Goal: Task Accomplishment & Management: Use online tool/utility

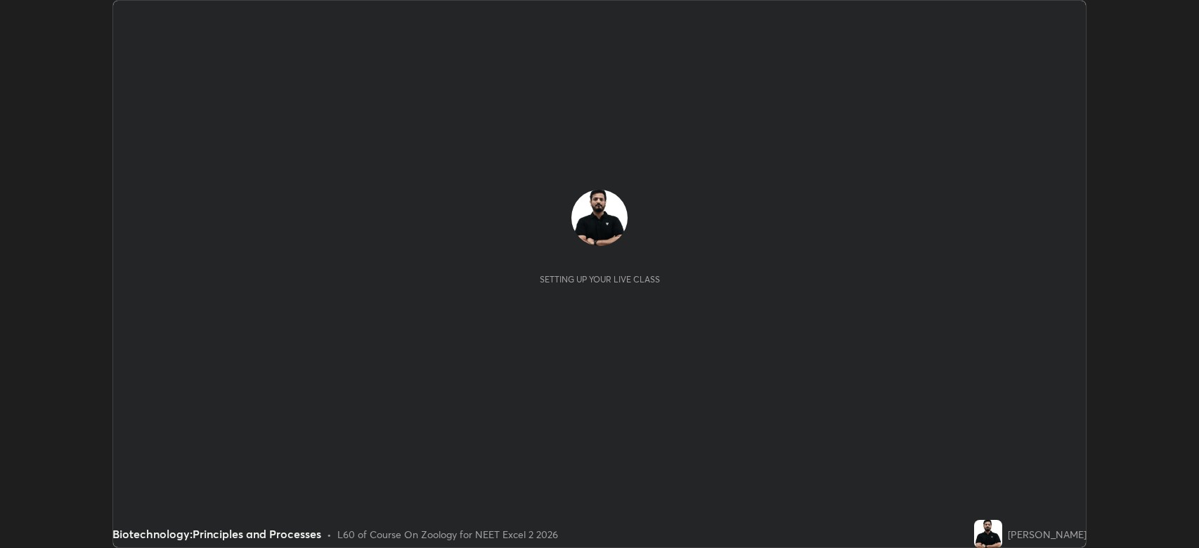
scroll to position [548, 1199]
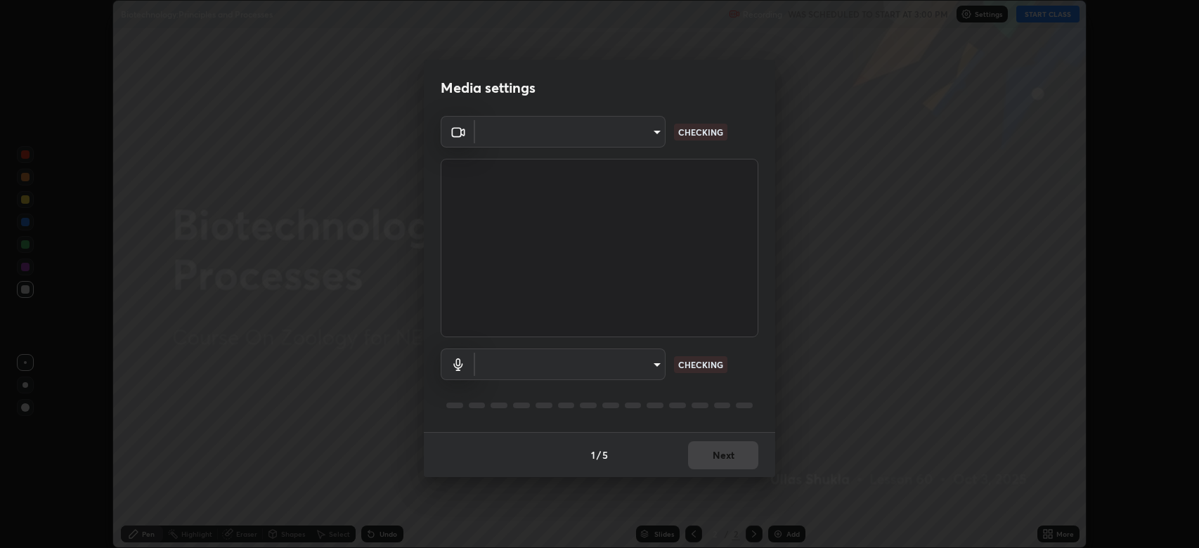
type input "794d03a334ab6cf92daa4269f68d25c817b6d7b5e31d9684855891884d0ab025"
type input "fdb80894c4ebc7df2e002856e42fb67b53546d0361b9f9eb09d9d3152e6861d2"
click at [657, 128] on body "Erase all Biotechnology:Principles and Processes Recording WAS SCHEDULED TO STA…" at bounding box center [599, 274] width 1199 height 548
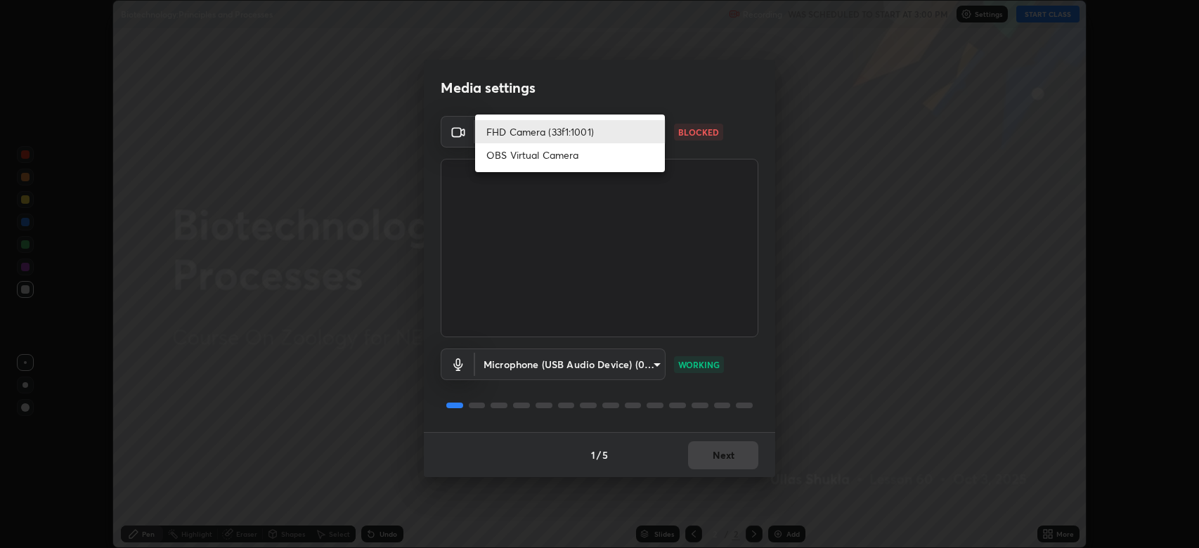
click at [582, 136] on li "FHD Camera (33f1:1001)" at bounding box center [570, 131] width 190 height 23
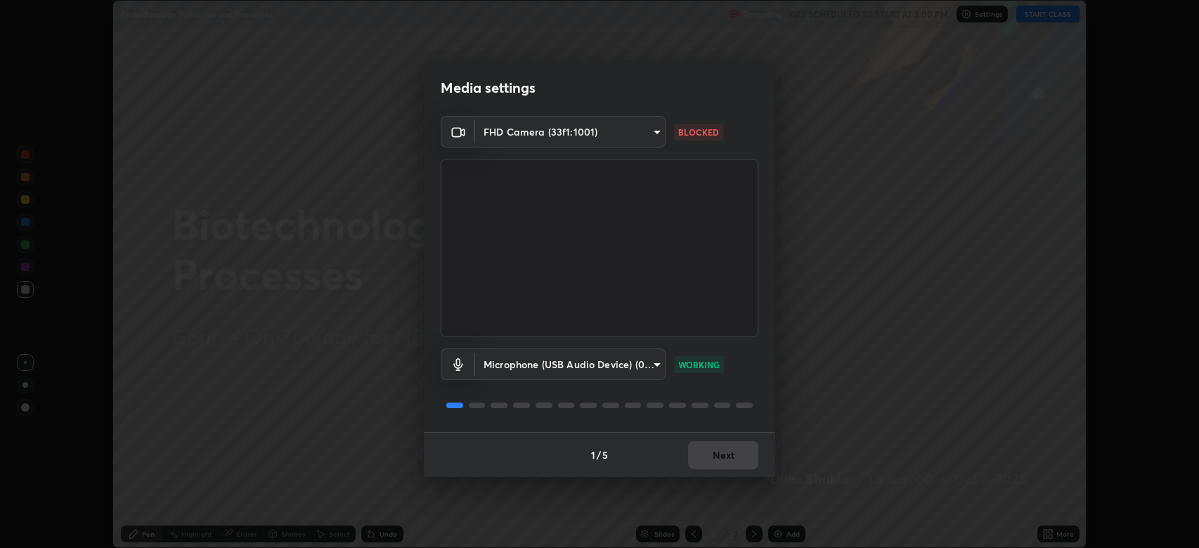
click at [646, 133] on body "Erase all Biotechnology:Principles and Processes Recording WAS SCHEDULED TO STA…" at bounding box center [599, 274] width 1199 height 548
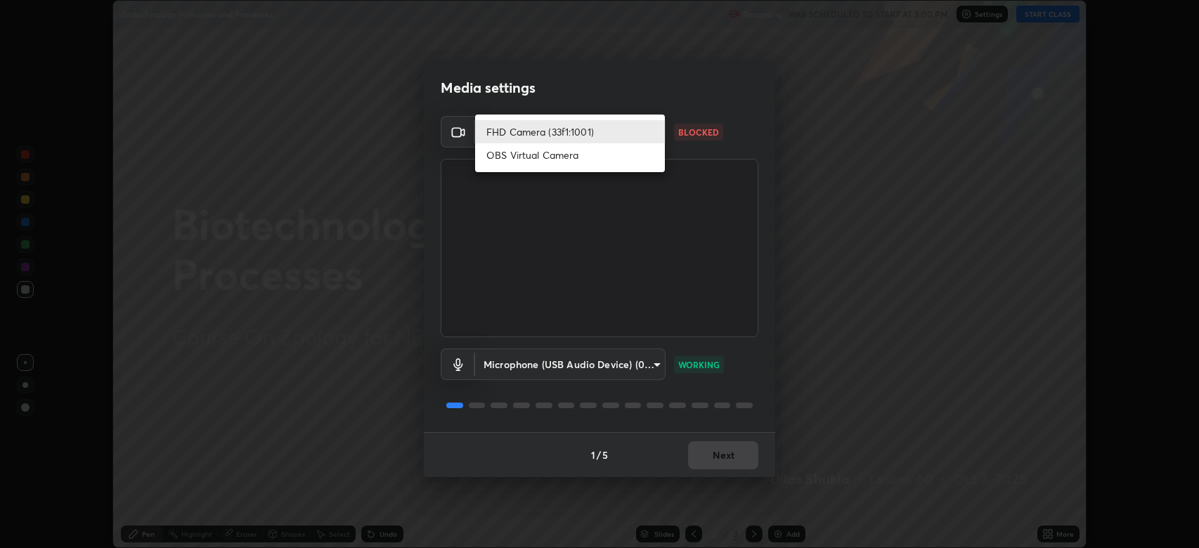
click at [573, 163] on li "OBS Virtual Camera" at bounding box center [570, 154] width 190 height 23
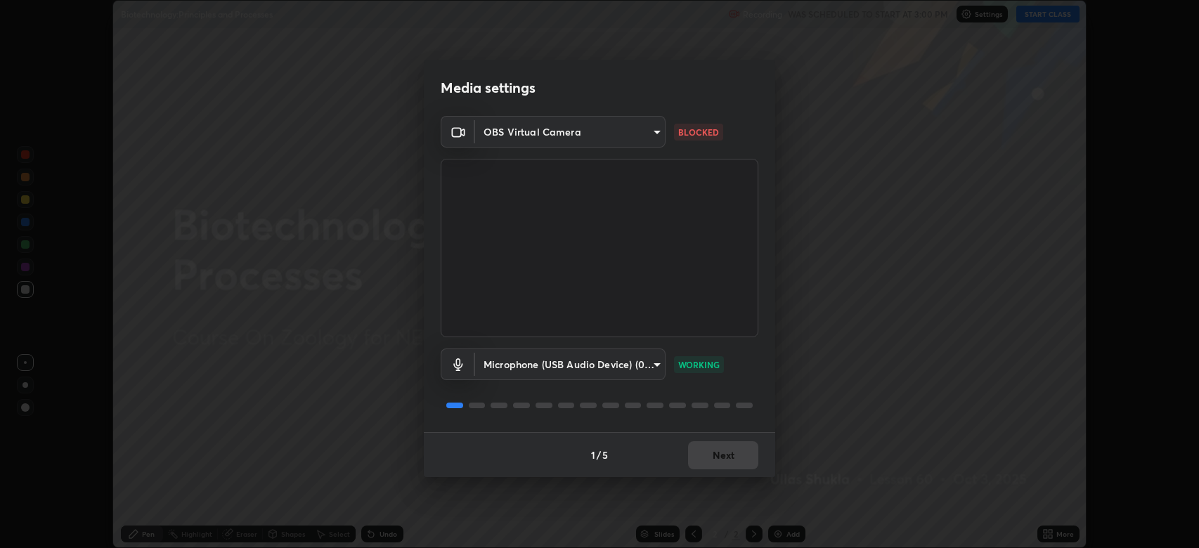
click at [651, 132] on body "Erase all Biotechnology:Principles and Processes Recording WAS SCHEDULED TO STA…" at bounding box center [599, 274] width 1199 height 548
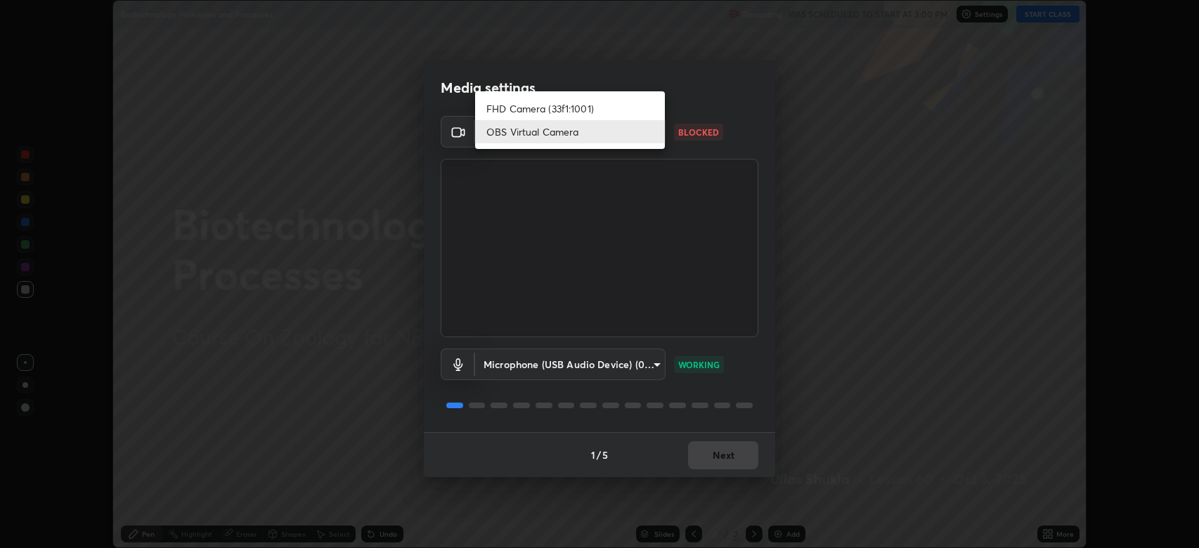
click at [582, 107] on li "FHD Camera (33f1:1001)" at bounding box center [570, 108] width 190 height 23
type input "794d03a334ab6cf92daa4269f68d25c817b6d7b5e31d9684855891884d0ab025"
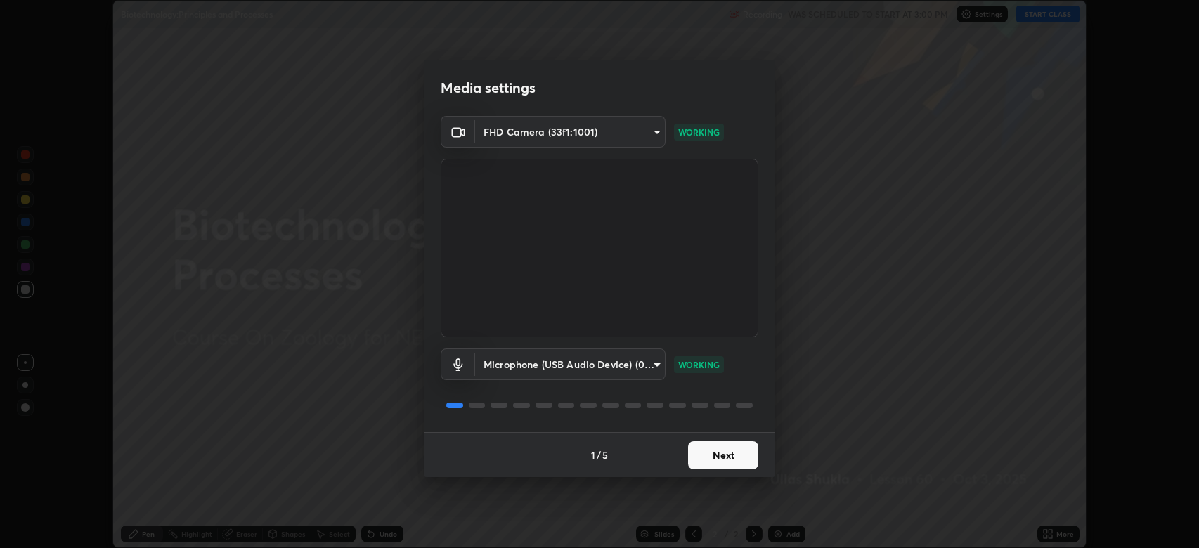
click at [725, 451] on button "Next" at bounding box center [723, 455] width 70 height 28
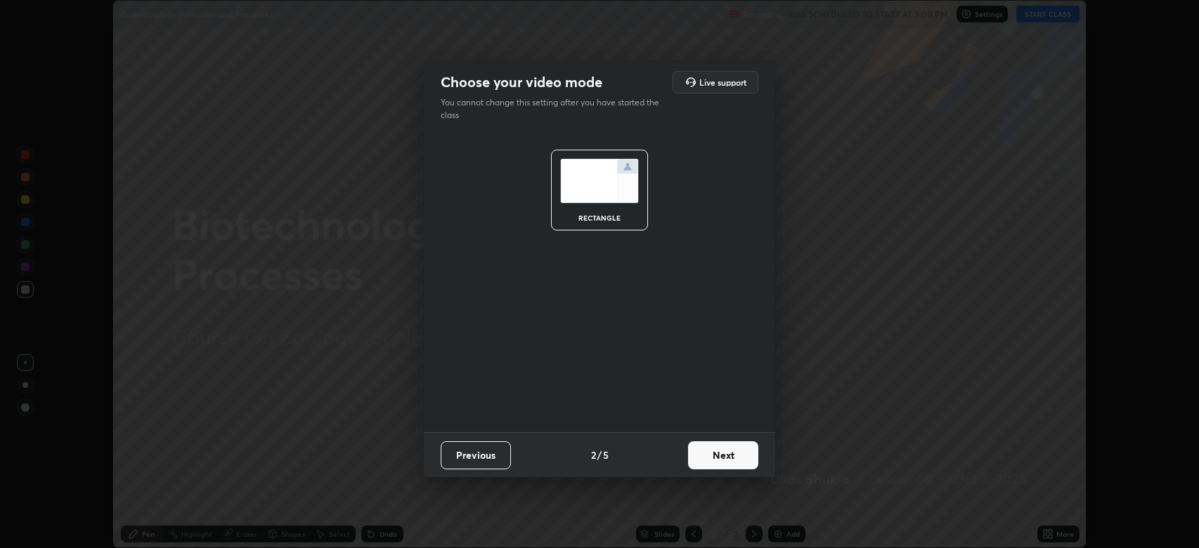
click at [725, 450] on button "Next" at bounding box center [723, 455] width 70 height 28
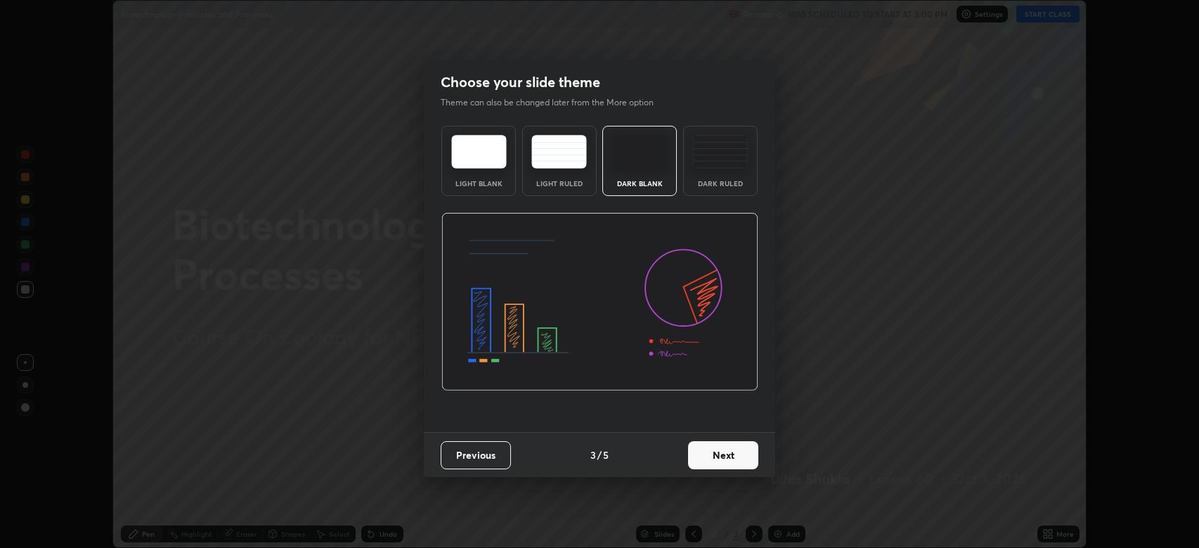
click at [729, 450] on button "Next" at bounding box center [723, 455] width 70 height 28
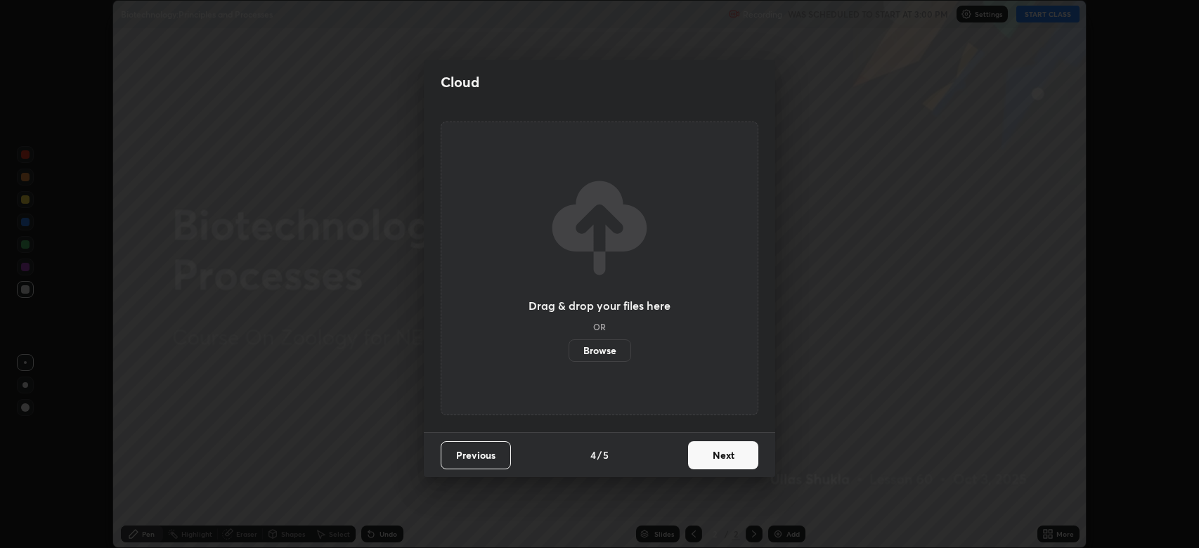
click at [731, 452] on button "Next" at bounding box center [723, 455] width 70 height 28
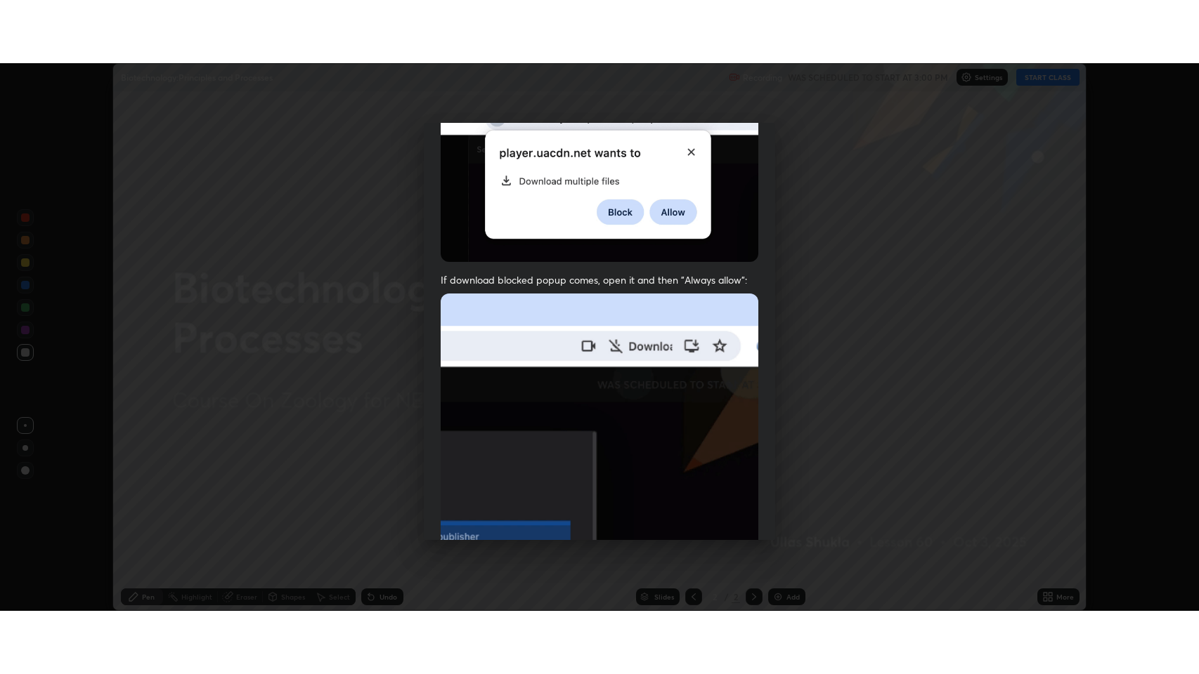
scroll to position [285, 0]
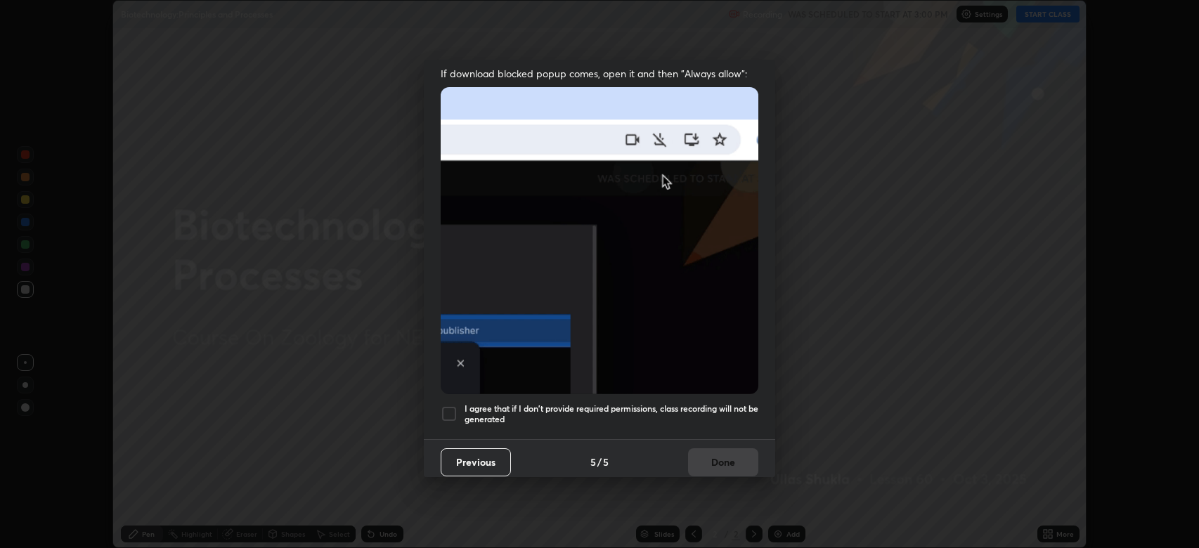
click at [721, 403] on h5 "I agree that if I don't provide required permissions, class recording will not …" at bounding box center [611, 414] width 294 height 22
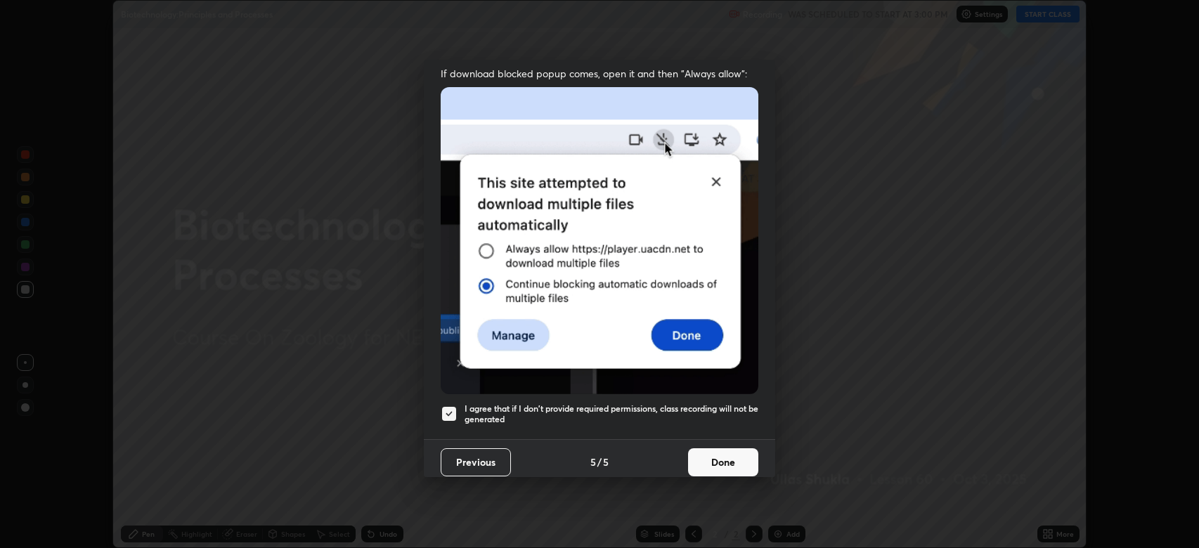
click at [714, 455] on button "Done" at bounding box center [723, 462] width 70 height 28
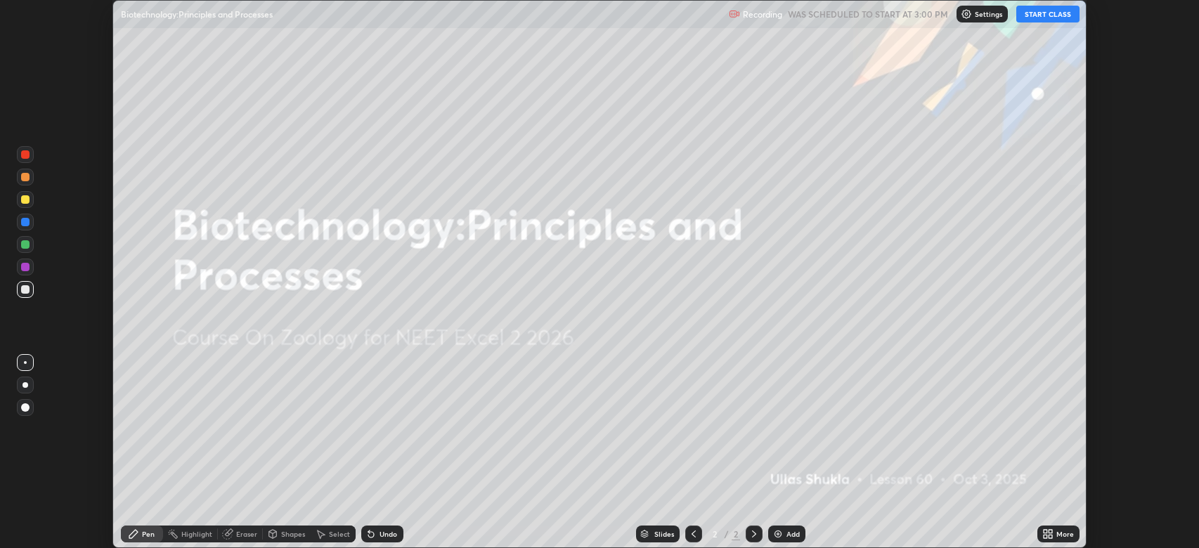
click at [1043, 11] on button "START CLASS" at bounding box center [1047, 14] width 63 height 17
click at [1050, 531] on icon at bounding box center [1050, 532] width 4 height 4
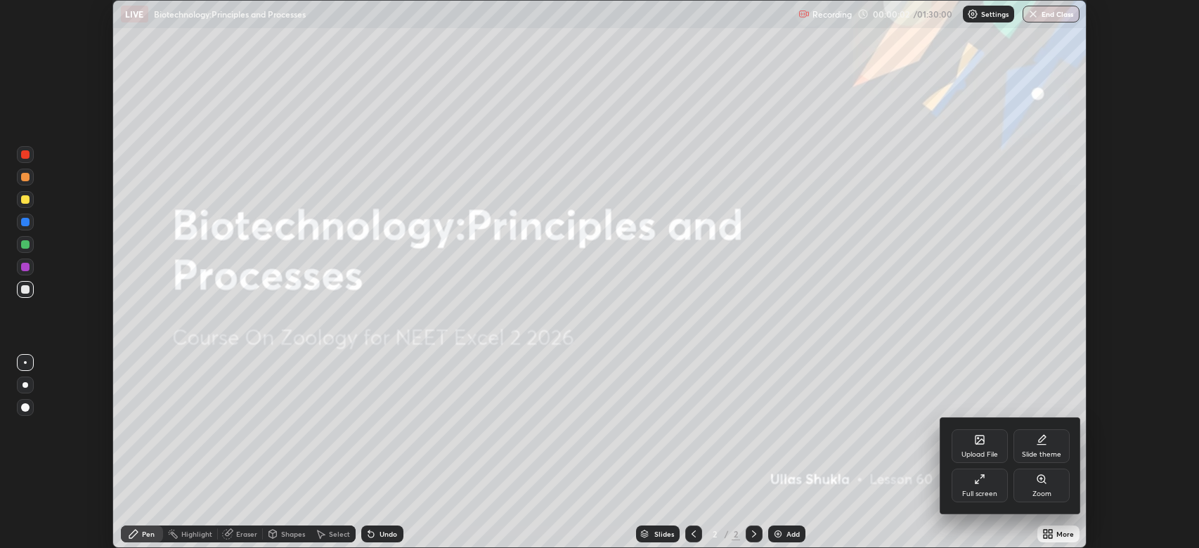
click at [979, 485] on div "Full screen" at bounding box center [979, 486] width 56 height 34
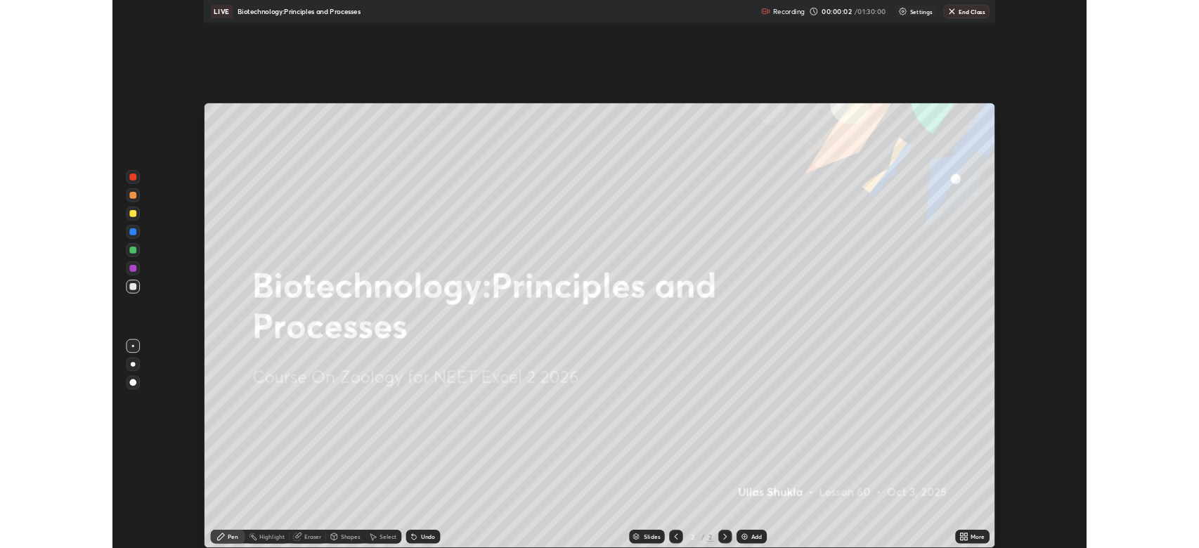
scroll to position [674, 1199]
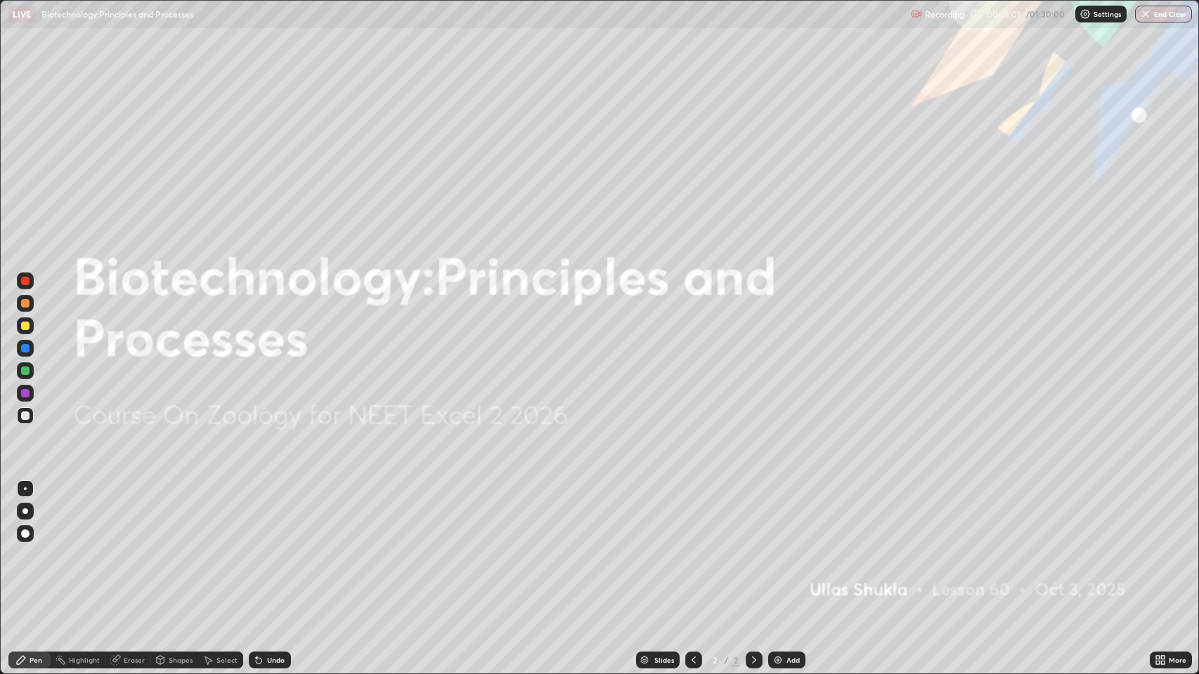
click at [781, 547] on img at bounding box center [777, 660] width 11 height 11
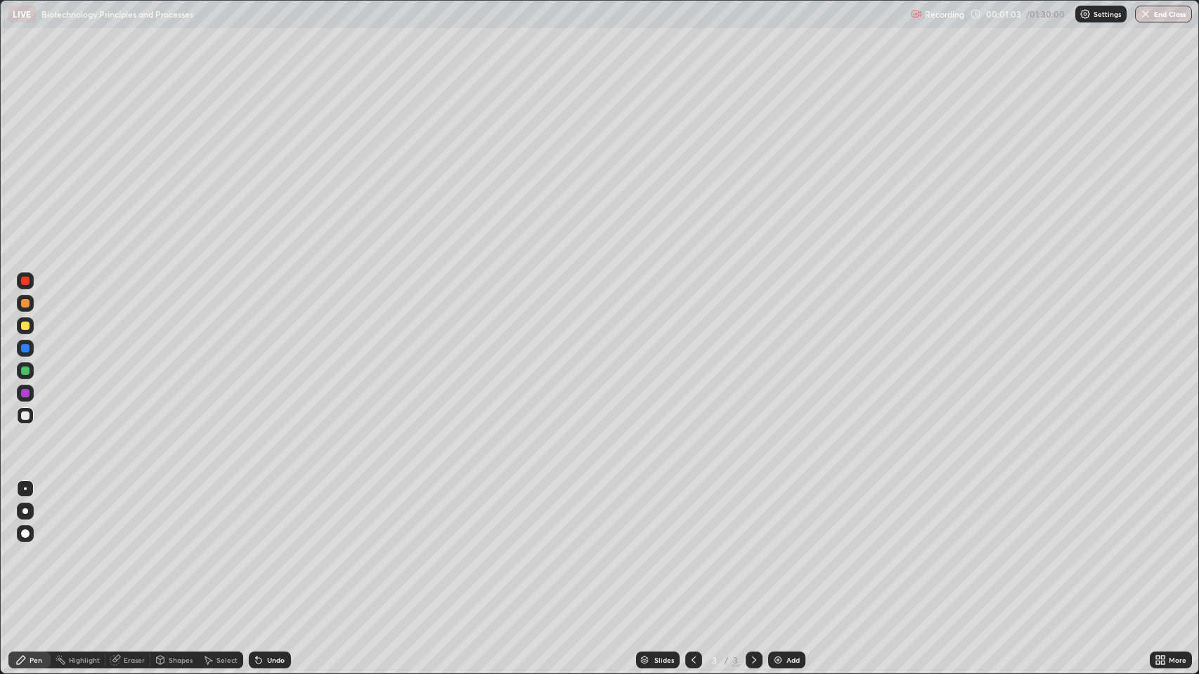
click at [27, 514] on div at bounding box center [25, 511] width 17 height 17
click at [25, 322] on div at bounding box center [25, 326] width 8 height 8
click at [778, 547] on img at bounding box center [777, 660] width 11 height 11
click at [275, 547] on div "Undo" at bounding box center [276, 660] width 18 height 7
click at [278, 547] on div "Undo" at bounding box center [276, 660] width 18 height 7
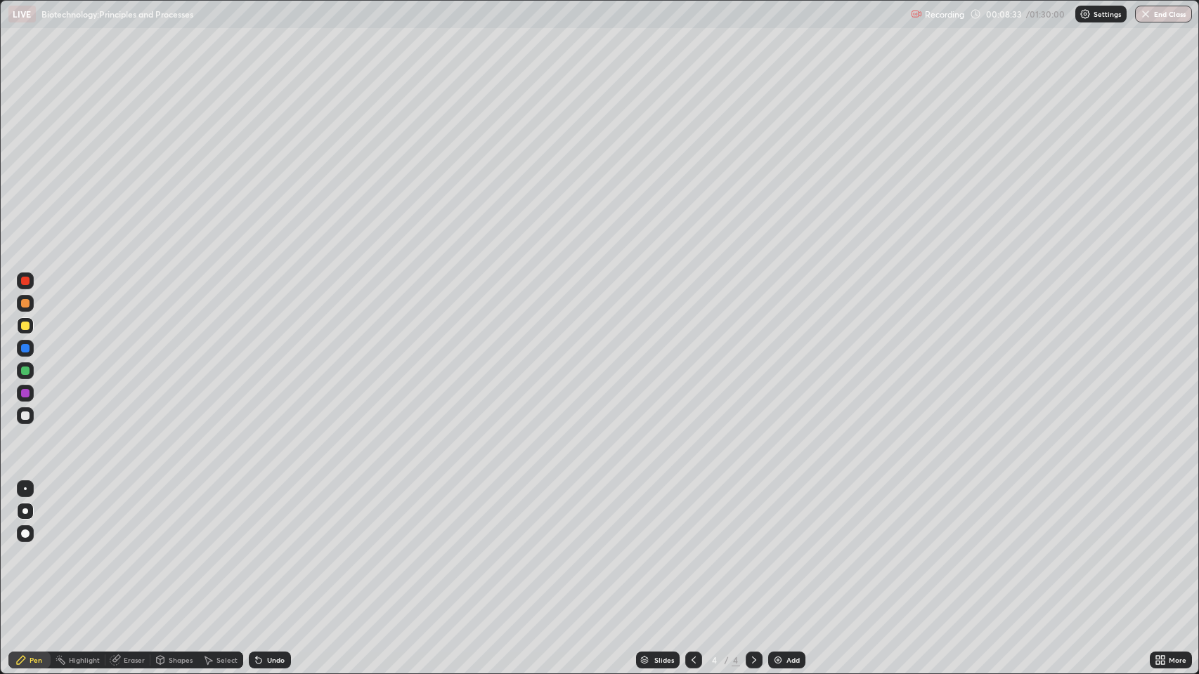
click at [284, 547] on div "Undo" at bounding box center [270, 660] width 42 height 17
click at [273, 547] on div "Undo" at bounding box center [276, 660] width 18 height 7
click at [781, 547] on img at bounding box center [777, 660] width 11 height 11
click at [257, 547] on icon at bounding box center [259, 661] width 6 height 6
click at [265, 547] on div "Undo" at bounding box center [270, 660] width 42 height 17
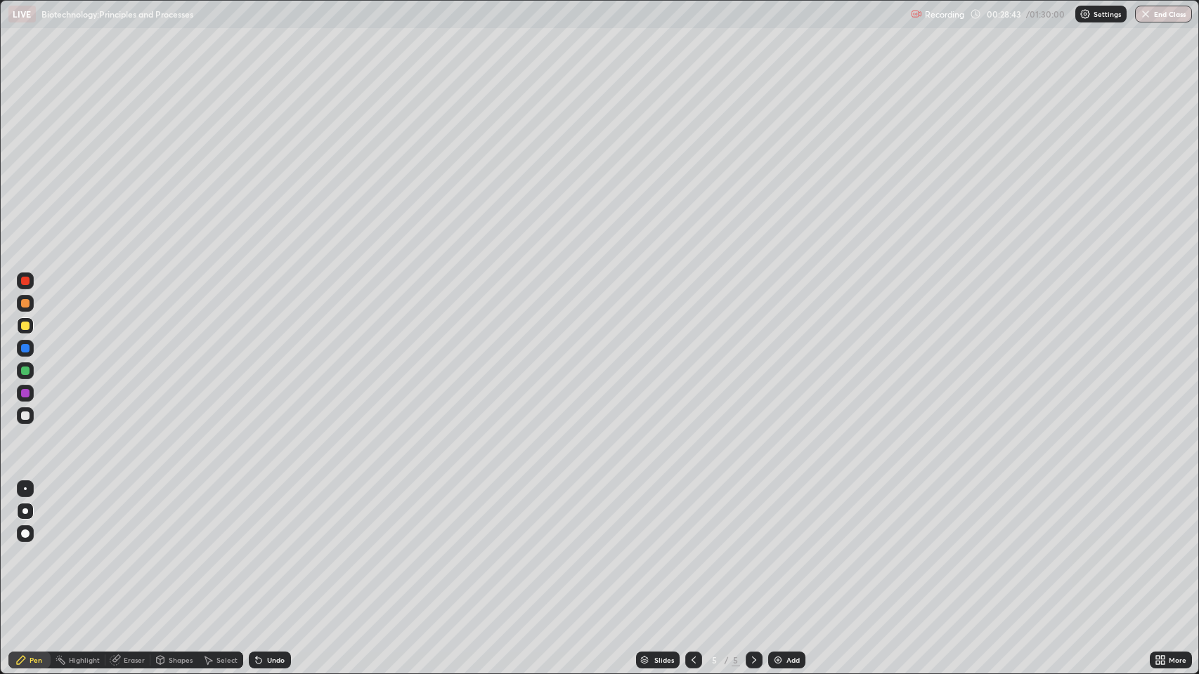
click at [267, 547] on div "Undo" at bounding box center [276, 660] width 18 height 7
click at [275, 547] on div "Undo" at bounding box center [276, 660] width 18 height 7
click at [781, 547] on img at bounding box center [777, 660] width 11 height 11
click at [776, 547] on img at bounding box center [777, 660] width 11 height 11
click at [781, 547] on img at bounding box center [777, 660] width 11 height 11
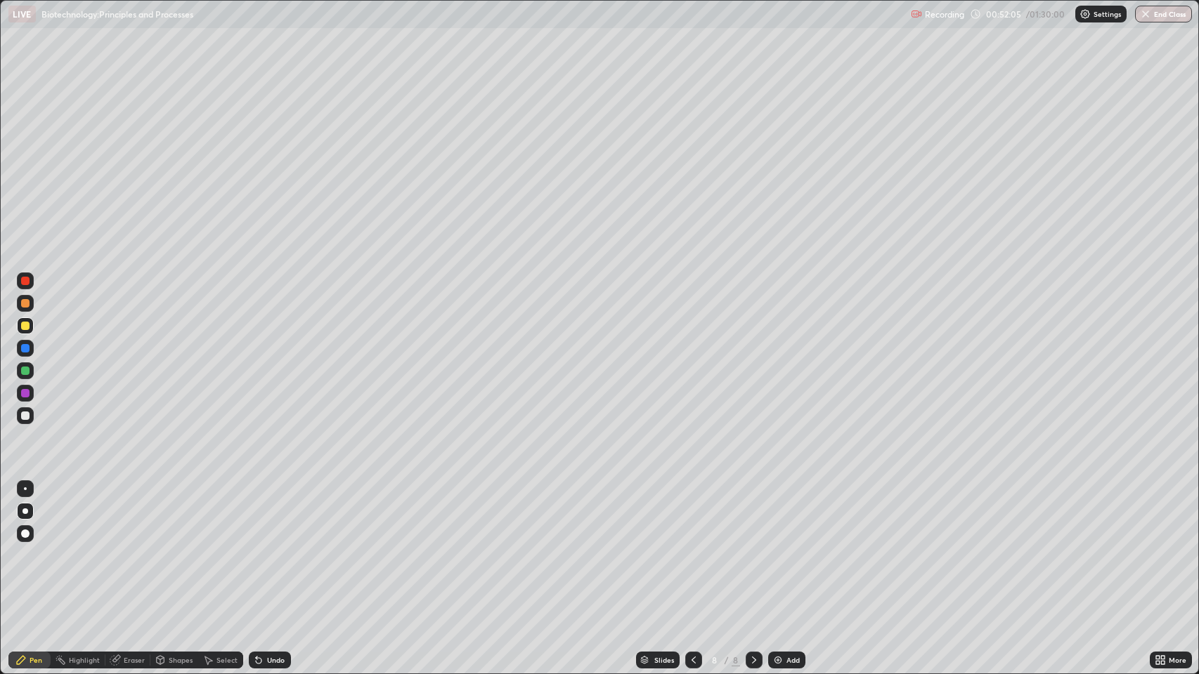
click at [273, 547] on div "Undo" at bounding box center [276, 660] width 18 height 7
click at [269, 547] on div "Undo" at bounding box center [276, 660] width 18 height 7
click at [271, 547] on div "Undo" at bounding box center [276, 660] width 18 height 7
click at [25, 488] on div at bounding box center [25, 489] width 3 height 3
click at [25, 415] on div at bounding box center [25, 416] width 8 height 8
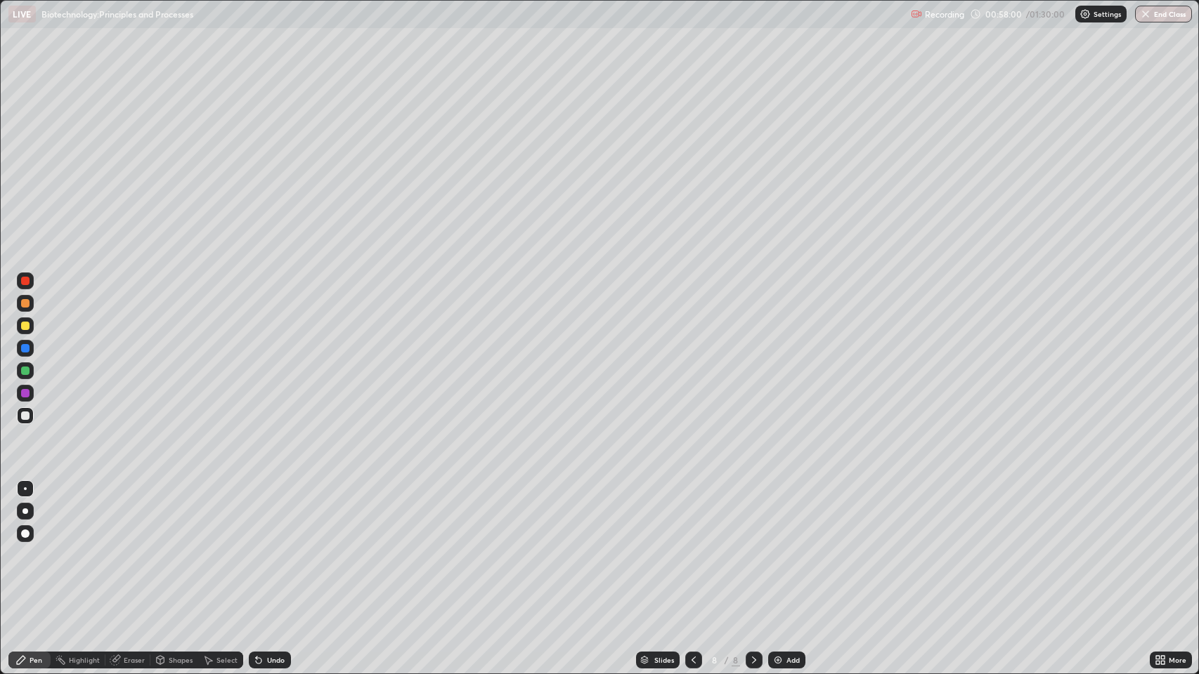
click at [268, 547] on div "Undo" at bounding box center [276, 660] width 18 height 7
click at [270, 547] on div "Undo" at bounding box center [276, 660] width 18 height 7
click at [267, 547] on div "Undo" at bounding box center [276, 660] width 18 height 7
click at [21, 324] on div at bounding box center [25, 326] width 8 height 8
click at [25, 509] on div at bounding box center [25, 512] width 6 height 6
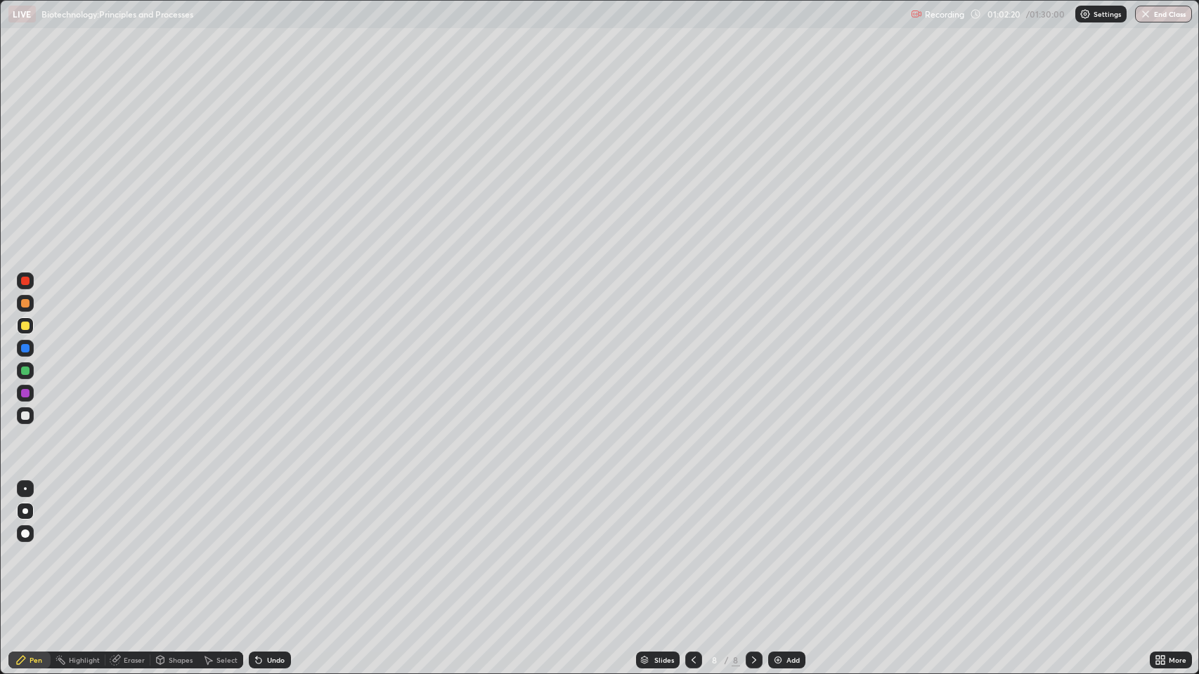
click at [275, 547] on div "Undo" at bounding box center [276, 660] width 18 height 7
click at [277, 547] on div "Undo" at bounding box center [276, 660] width 18 height 7
click at [273, 547] on div "Undo" at bounding box center [276, 660] width 18 height 7
click at [272, 547] on div "Undo" at bounding box center [276, 660] width 18 height 7
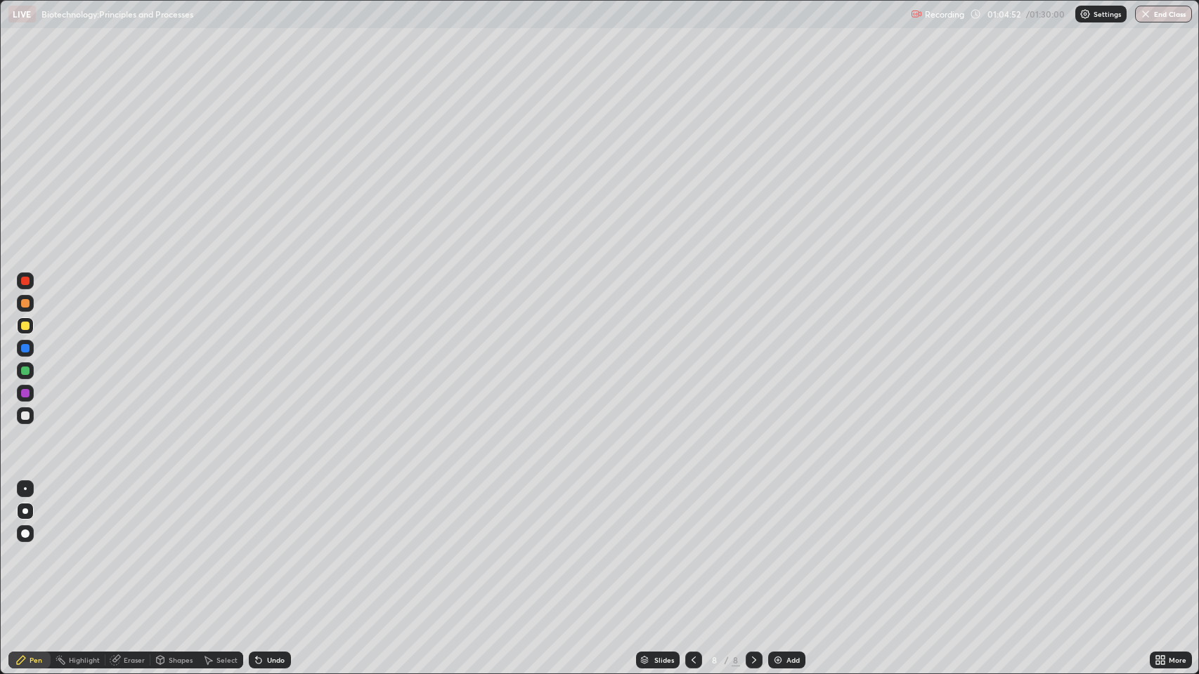
click at [274, 547] on div "Undo" at bounding box center [276, 660] width 18 height 7
click at [787, 547] on div "Add" at bounding box center [792, 660] width 13 height 7
click at [273, 547] on div "Undo" at bounding box center [276, 660] width 18 height 7
click at [269, 547] on div "Undo" at bounding box center [276, 660] width 18 height 7
click at [778, 547] on img at bounding box center [777, 660] width 11 height 11
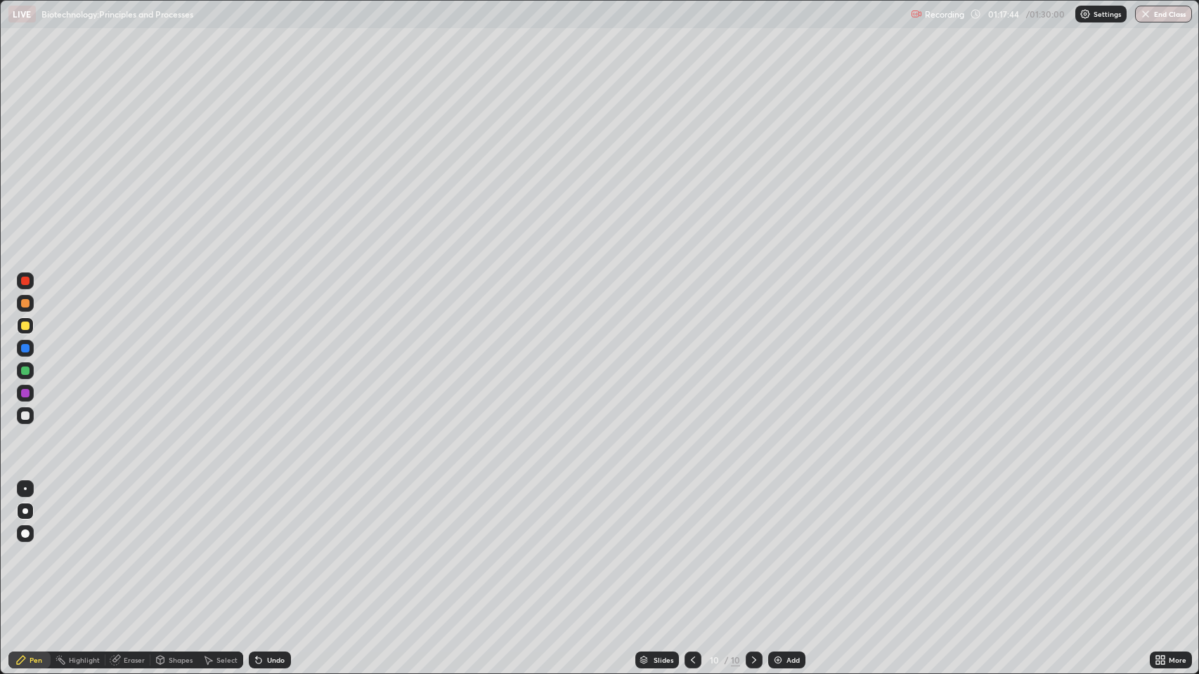
click at [270, 547] on div "Undo" at bounding box center [276, 660] width 18 height 7
click at [257, 547] on icon at bounding box center [259, 661] width 6 height 6
click at [274, 547] on div "Undo" at bounding box center [276, 660] width 18 height 7
click at [267, 547] on div "Undo" at bounding box center [276, 660] width 18 height 7
click at [778, 547] on img at bounding box center [777, 660] width 11 height 11
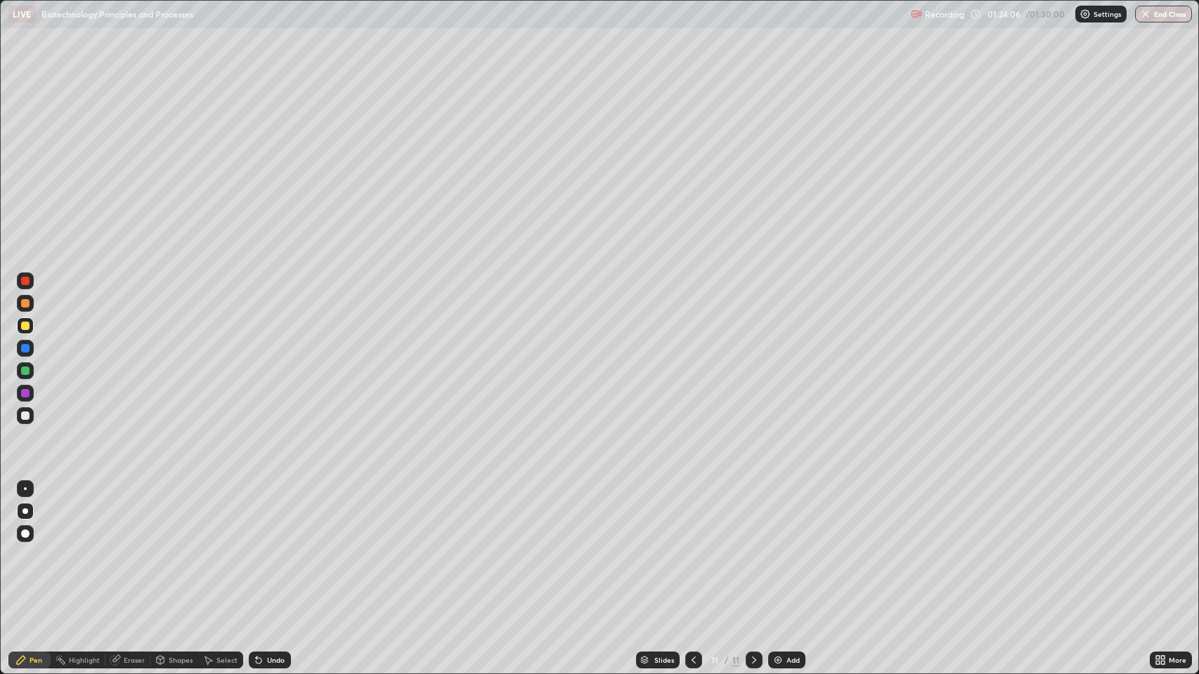
click at [276, 547] on div "Undo" at bounding box center [276, 660] width 18 height 7
click at [692, 547] on icon at bounding box center [693, 660] width 11 height 11
click at [1168, 15] on button "End Class" at bounding box center [1164, 14] width 56 height 17
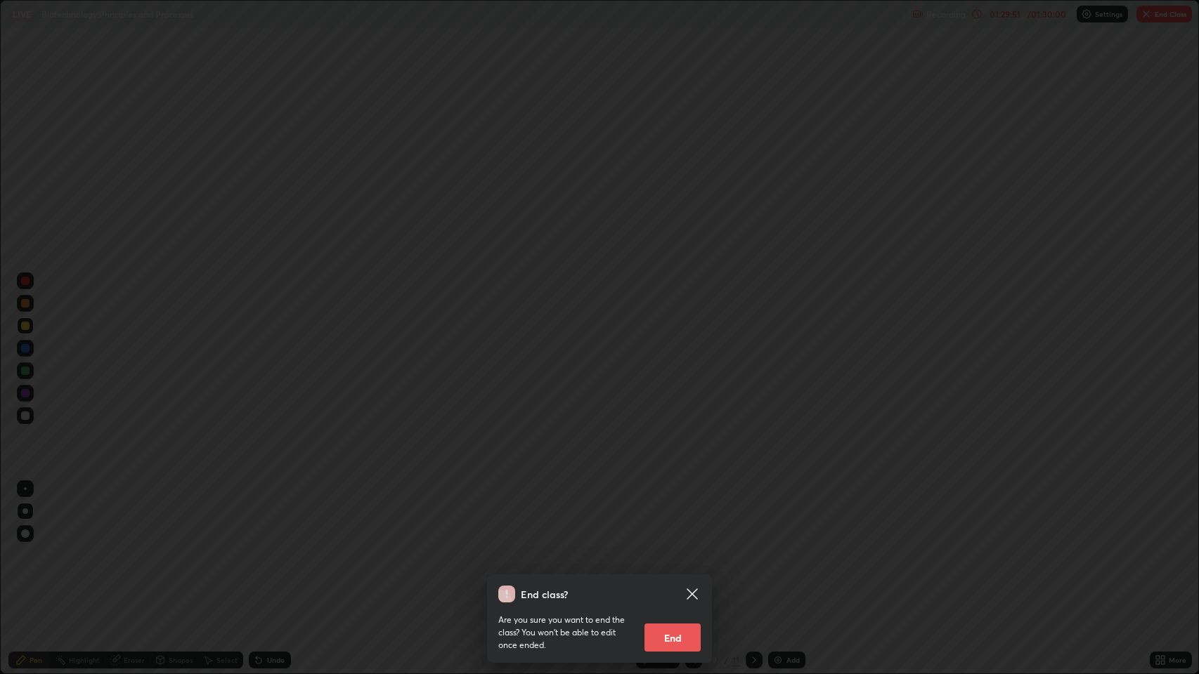
click at [689, 547] on button "End" at bounding box center [672, 638] width 56 height 28
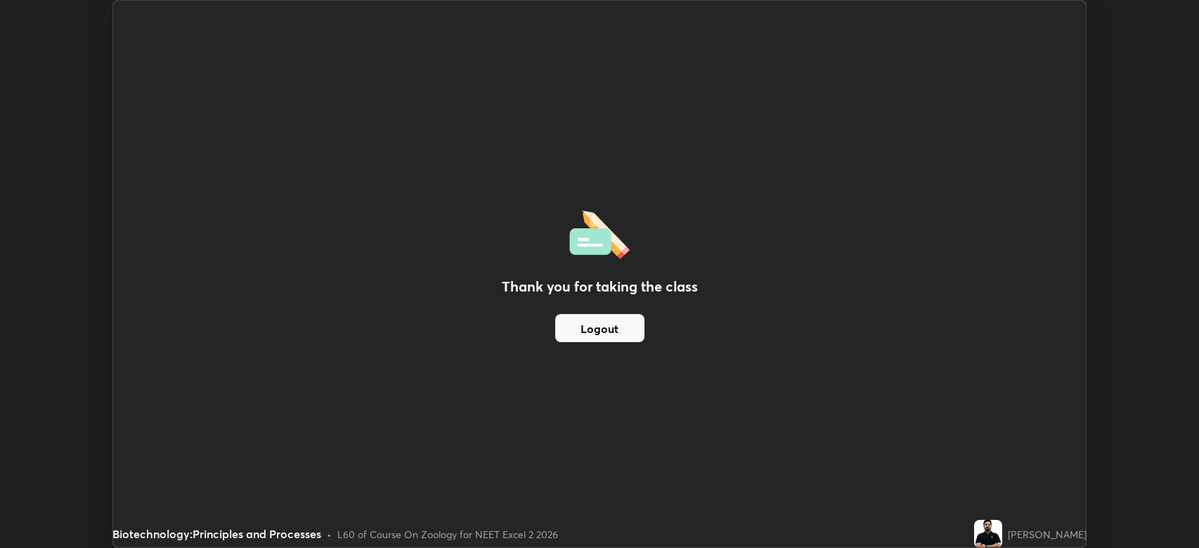
scroll to position [69712, 69061]
